Goal: Information Seeking & Learning: Learn about a topic

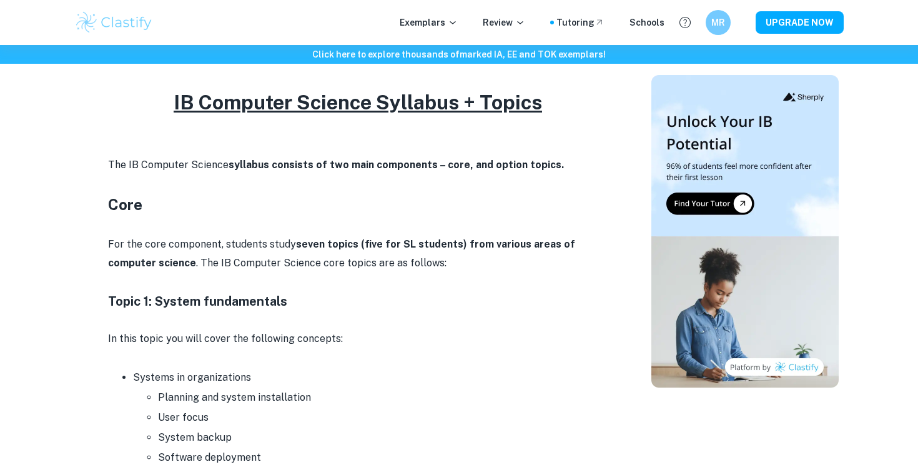
scroll to position [329, 0]
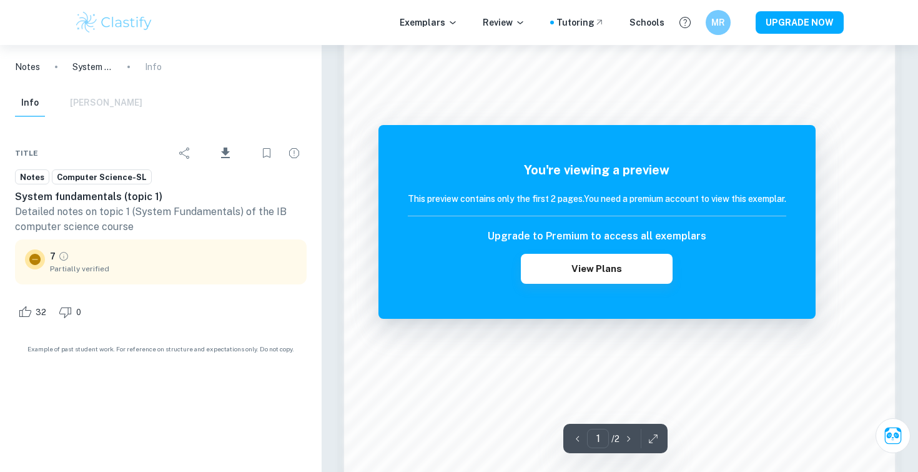
scroll to position [1237, 0]
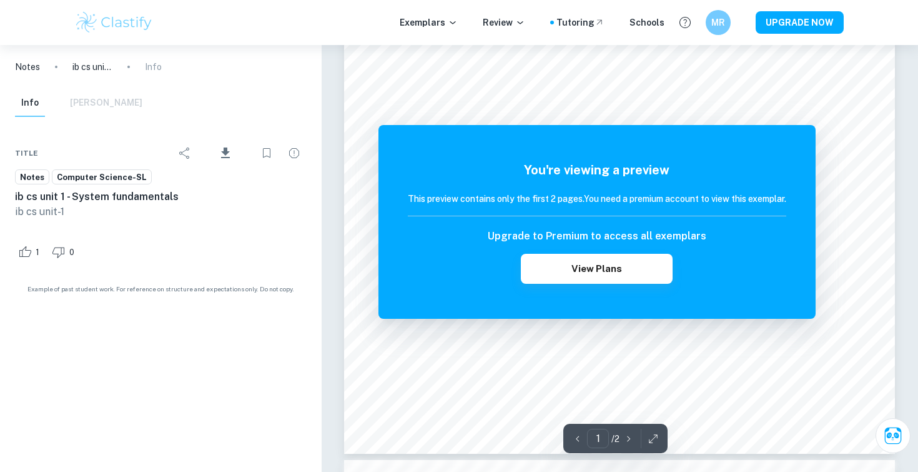
scroll to position [442, 0]
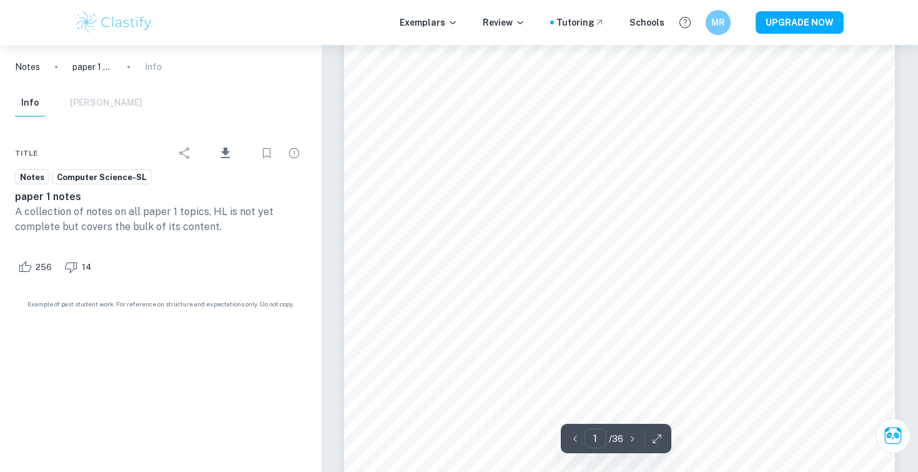
scroll to position [36, 0]
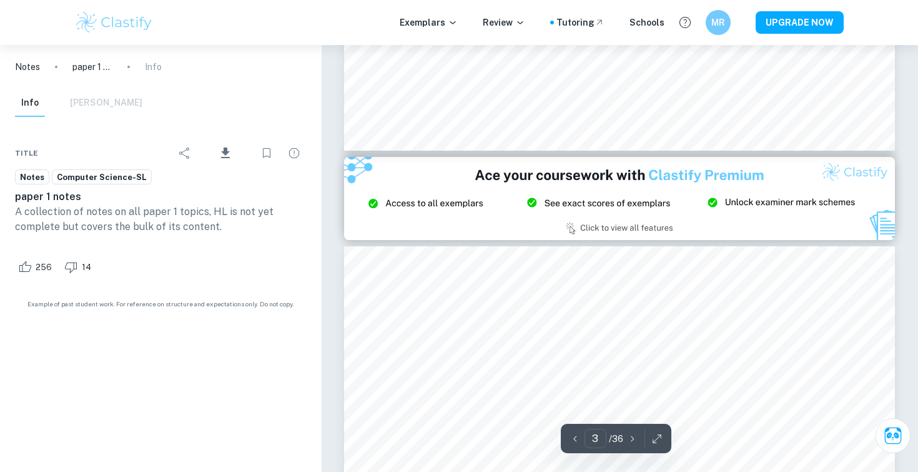
type input "2"
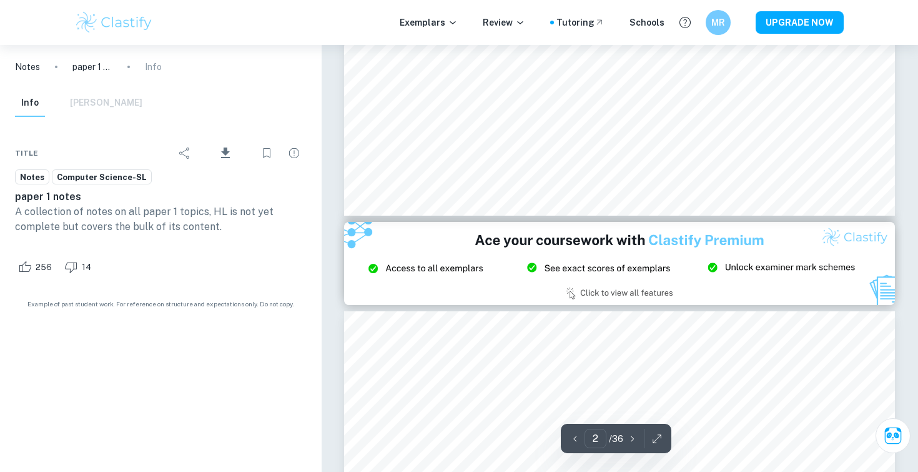
scroll to position [1493, 0]
